Goal: Task Accomplishment & Management: Complete application form

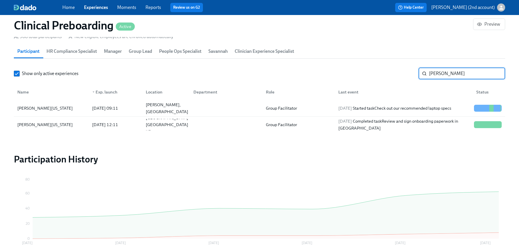
click at [451, 74] on input "[PERSON_NAME]" at bounding box center [467, 74] width 76 height 12
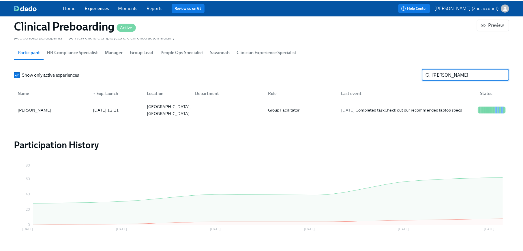
scroll to position [0, 7431]
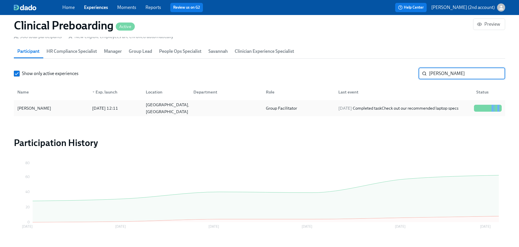
type input "[PERSON_NAME]"
click at [429, 105] on div "[DATE] Completed task Check out our recommended laptop specs" at bounding box center [398, 108] width 125 height 7
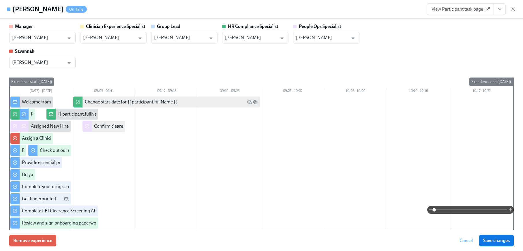
click at [46, 10] on h4 "[PERSON_NAME]" at bounding box center [38, 9] width 51 height 9
copy h4 "Florent"
click at [499, 8] on icon "View task page" at bounding box center [500, 9] width 6 height 6
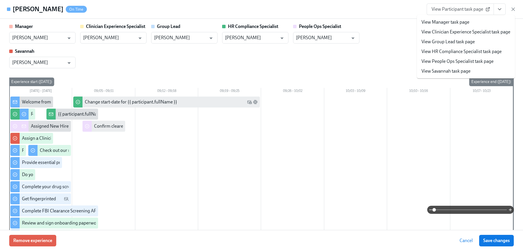
click at [487, 8] on icon at bounding box center [487, 9] width 5 height 5
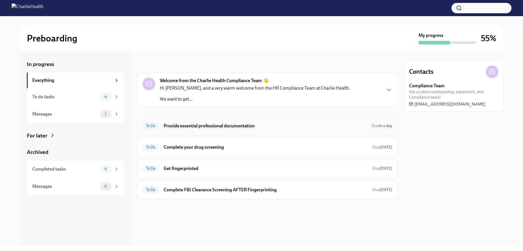
click at [222, 123] on h6 "Provide essential professional documentation" at bounding box center [265, 126] width 203 height 6
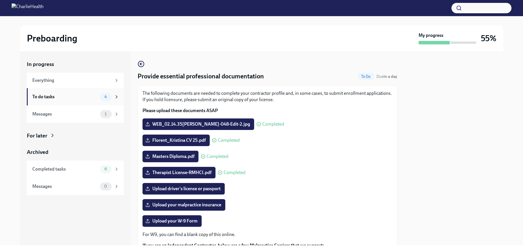
click at [74, 100] on div "To do tasks 4" at bounding box center [75, 97] width 87 height 8
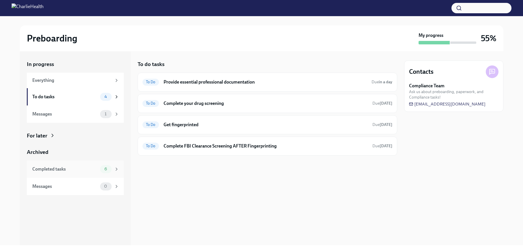
click at [97, 170] on div "Completed tasks" at bounding box center [64, 169] width 65 height 6
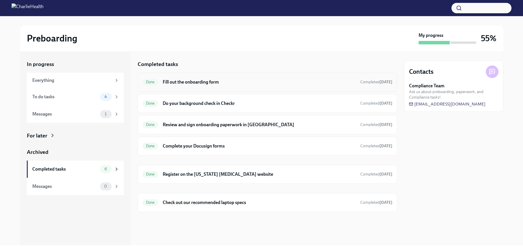
click at [190, 85] on div "Done Fill out the onboarding form Completed today" at bounding box center [268, 82] width 250 height 9
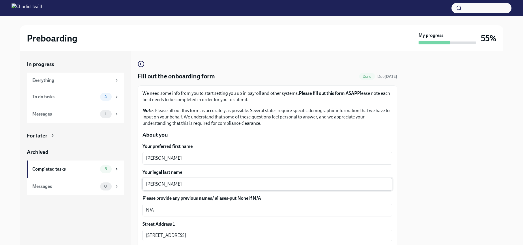
click at [177, 184] on textarea "[PERSON_NAME]" at bounding box center [267, 184] width 243 height 7
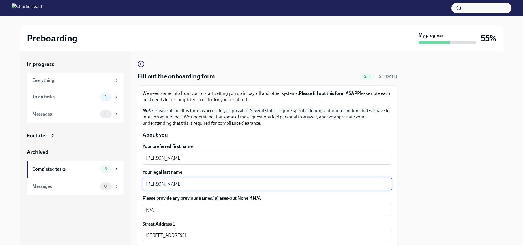
click at [177, 184] on textarea "[PERSON_NAME]" at bounding box center [267, 184] width 243 height 7
paste textarea "Florent"
type textarea "Florent"
click at [453, 141] on div at bounding box center [453, 148] width 99 height 194
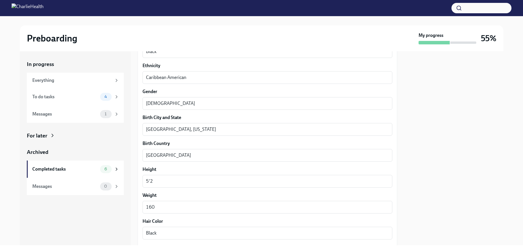
scroll to position [501, 0]
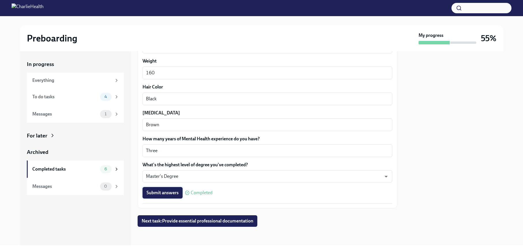
click at [164, 196] on button "Submit answers" at bounding box center [163, 193] width 40 height 12
